Goal: Transaction & Acquisition: Purchase product/service

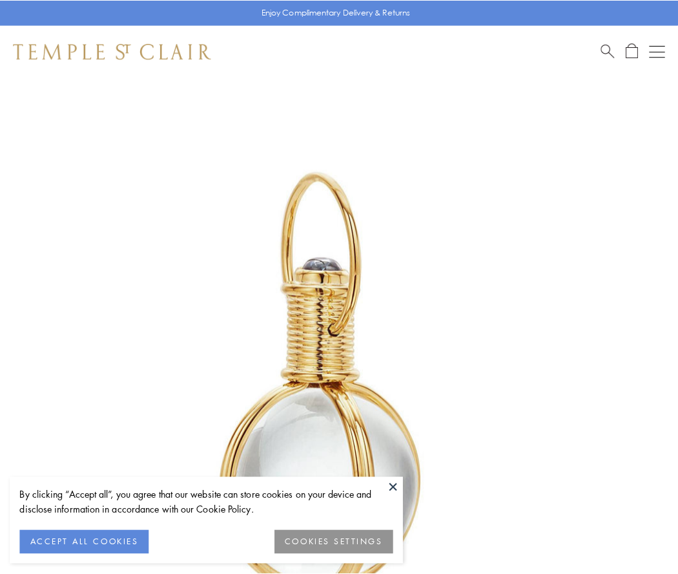
scroll to position [337, 0]
